Goal: Task Accomplishment & Management: Manage account settings

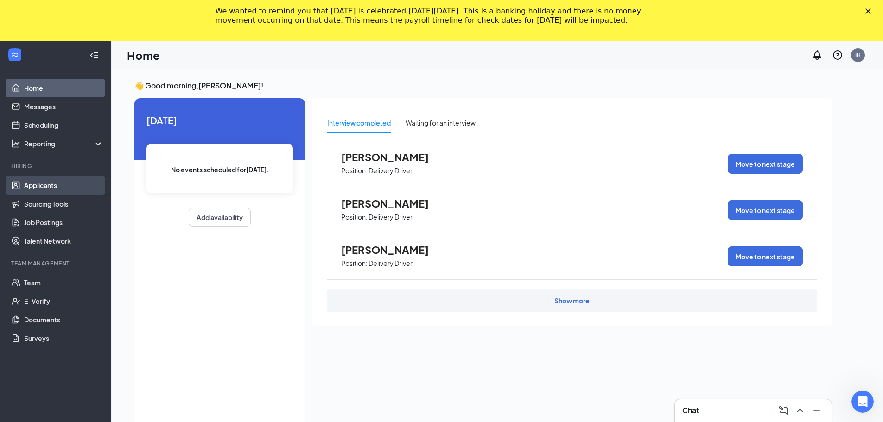
click at [54, 187] on link "Applicants" at bounding box center [63, 185] width 79 height 19
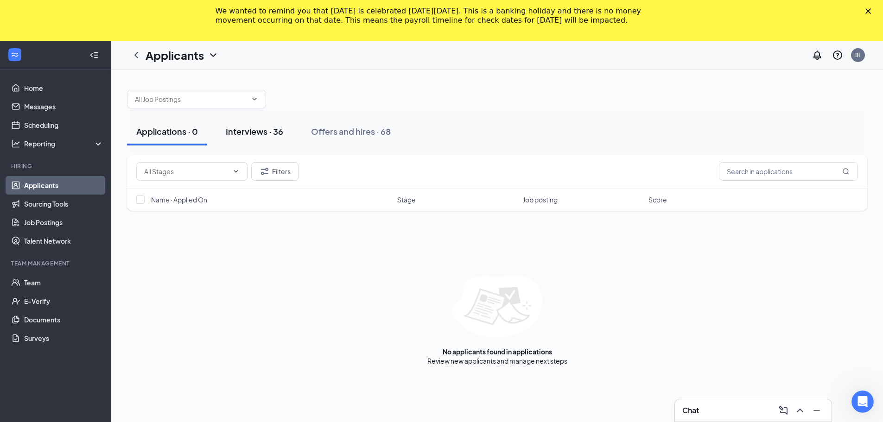
click at [281, 130] on div "Interviews · 36" at bounding box center [254, 132] width 57 height 12
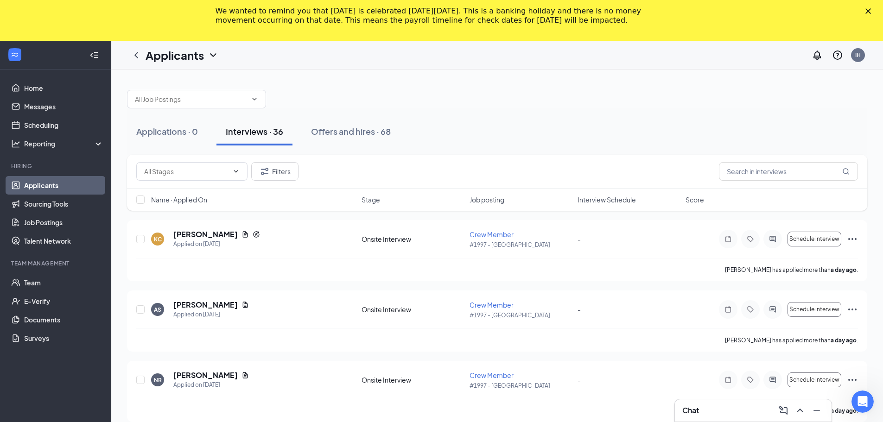
click at [624, 198] on span "Interview Schedule" at bounding box center [606, 199] width 58 height 9
